Goal: Find specific page/section: Find specific page/section

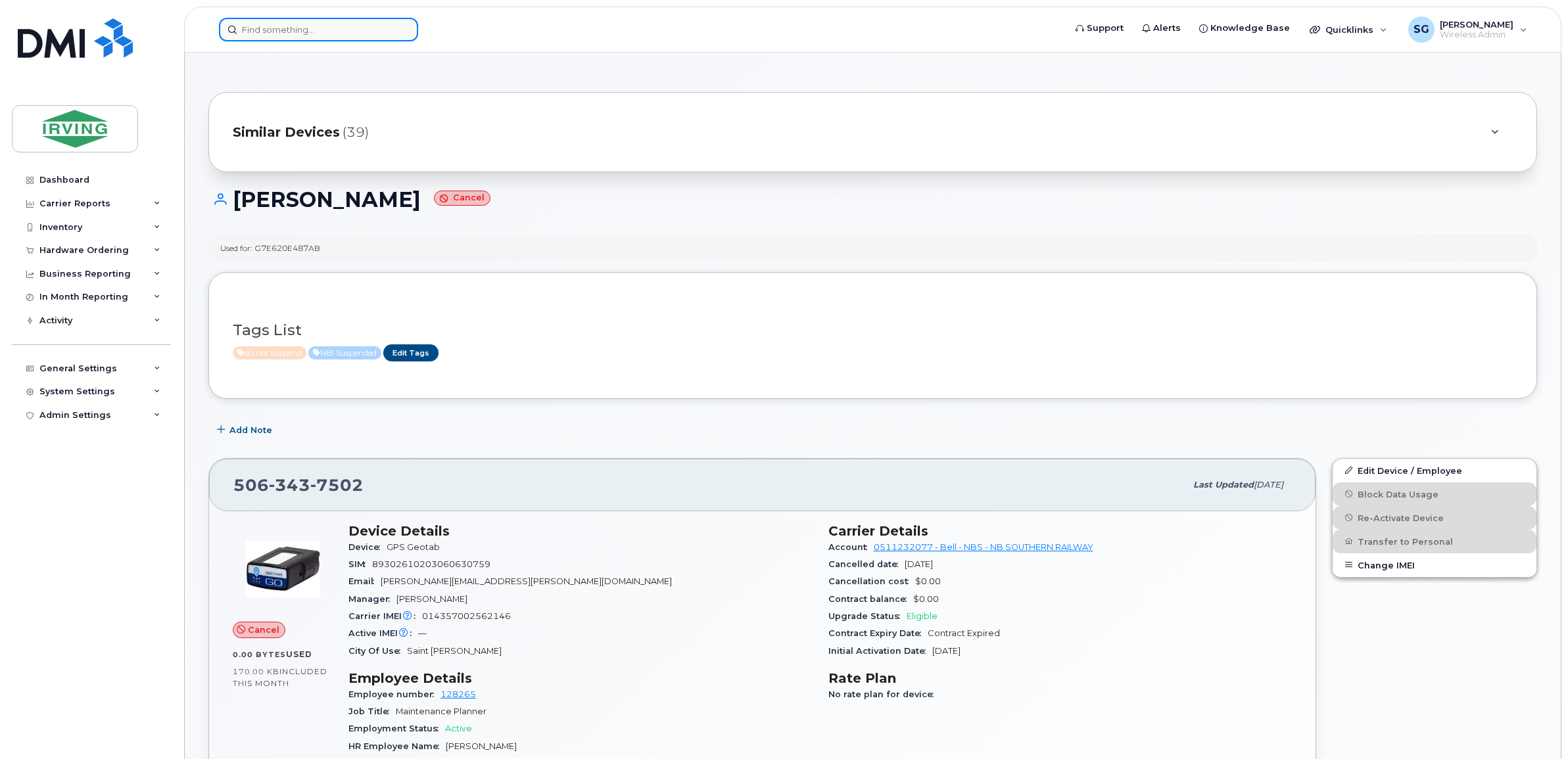
click at [281, 33] on input at bounding box center [318, 29] width 199 height 23
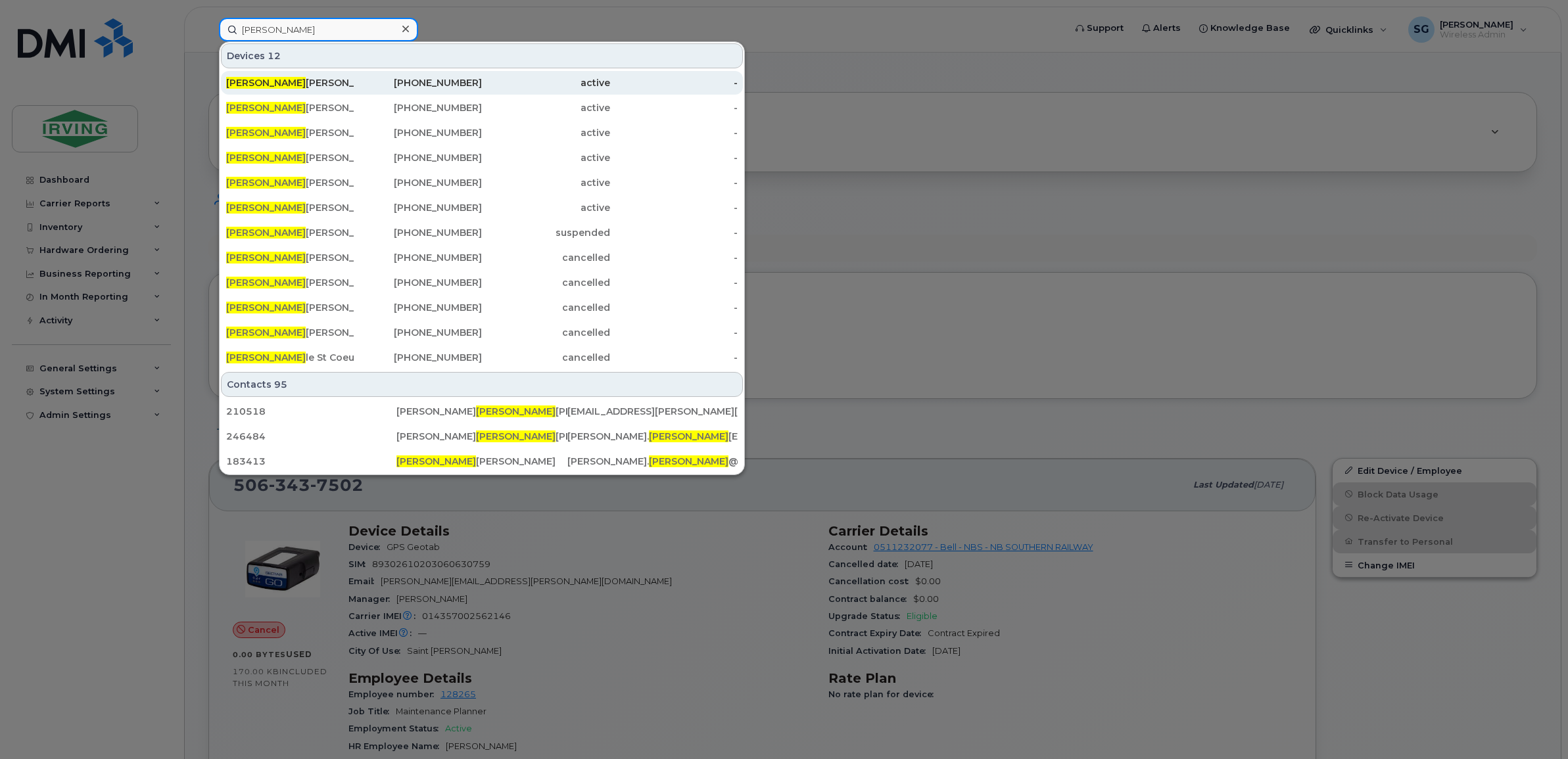
type input "[PERSON_NAME]"
click at [282, 85] on div "[PERSON_NAME]" at bounding box center [290, 82] width 128 height 13
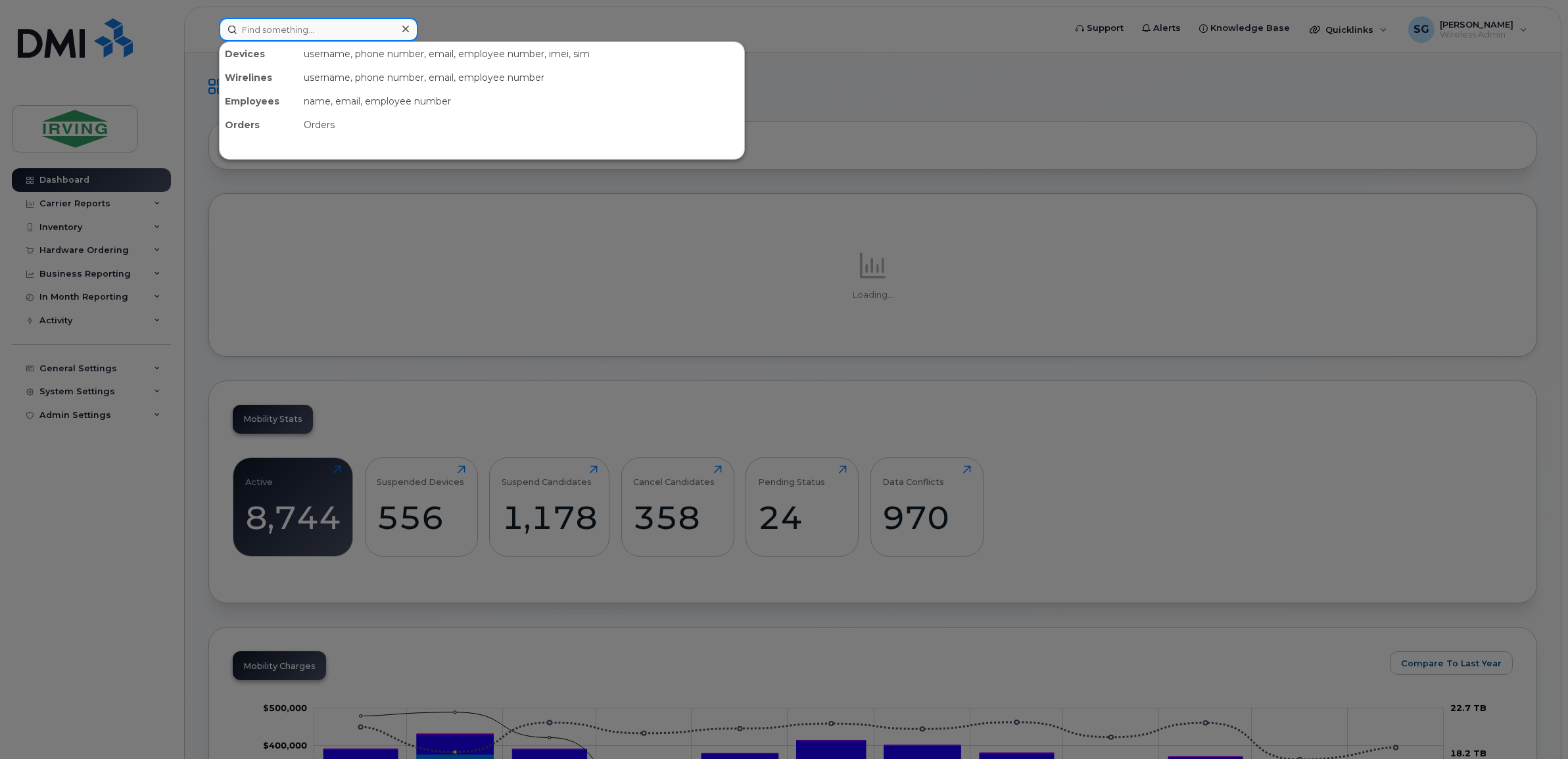
click at [287, 27] on input at bounding box center [318, 29] width 199 height 23
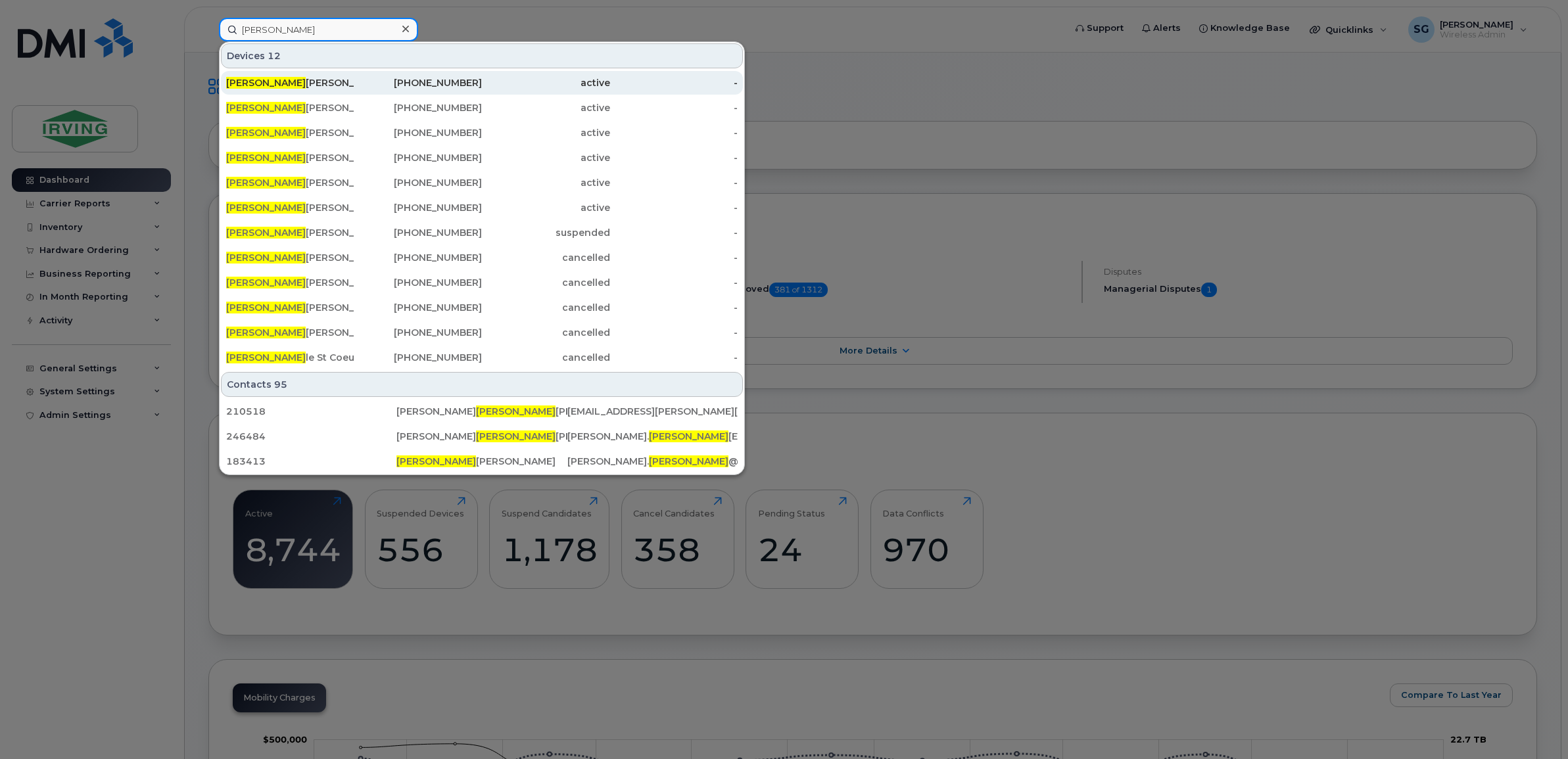
type input "[PERSON_NAME]"
click at [294, 82] on div "[PERSON_NAME]" at bounding box center [290, 82] width 128 height 13
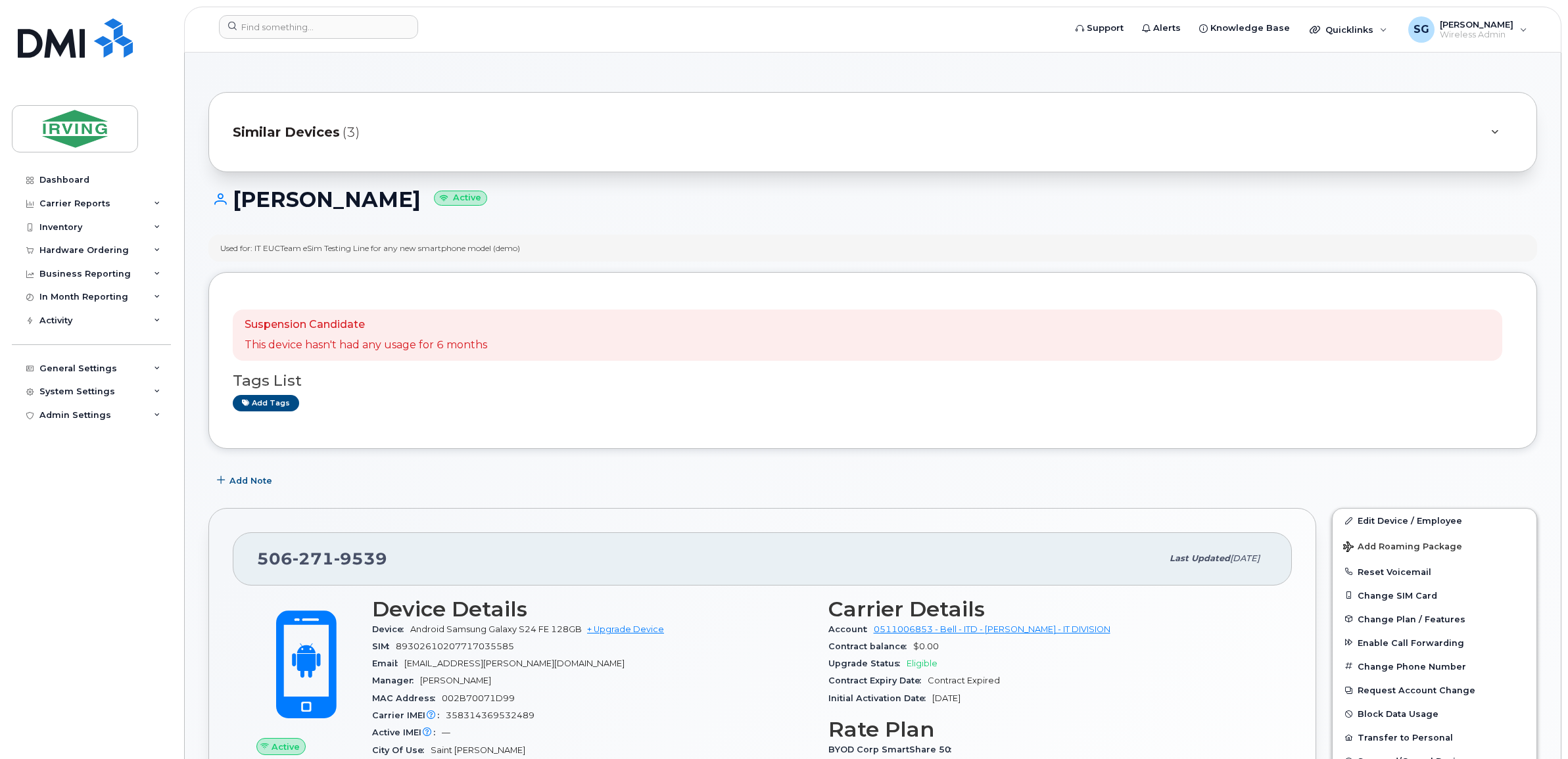
click at [304, 123] on span "Similar Devices" at bounding box center [286, 132] width 107 height 19
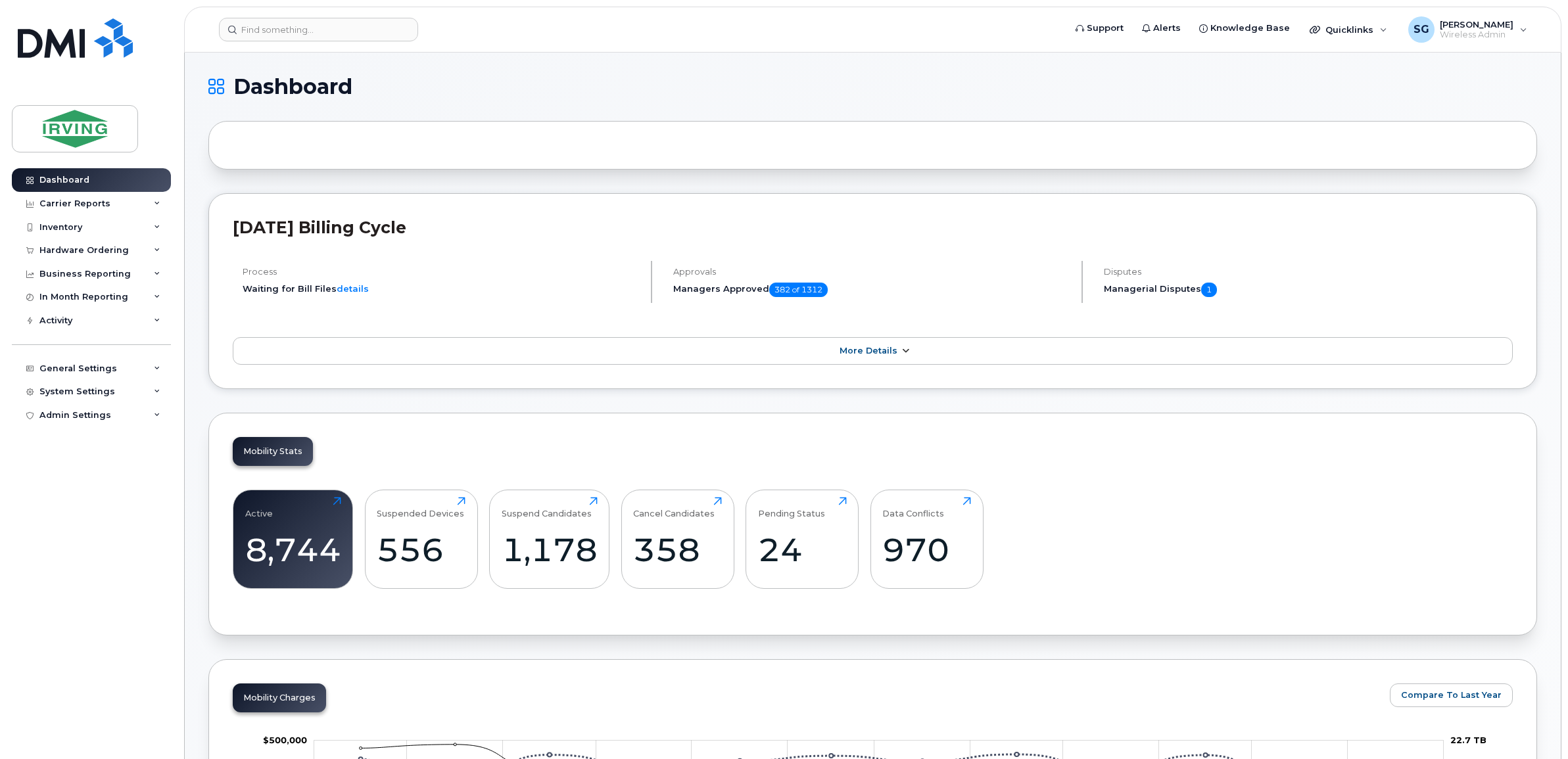
click at [839, 348] on link "More Details" at bounding box center [872, 352] width 1280 height 28
